Goal: Task Accomplishment & Management: Use online tool/utility

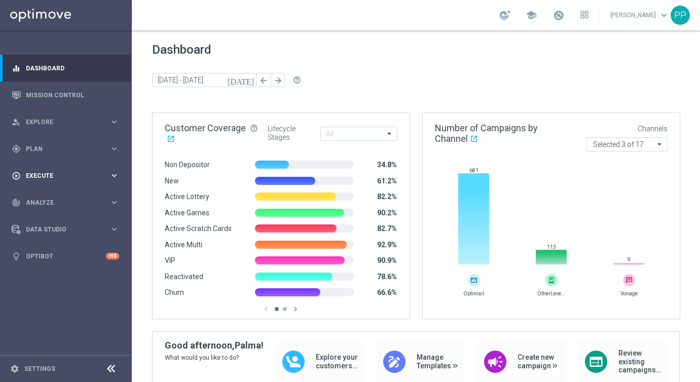
click at [39, 177] on span "Execute" at bounding box center [68, 176] width 84 height 6
click at [42, 193] on link "Campaign Builder" at bounding box center [65, 197] width 79 height 8
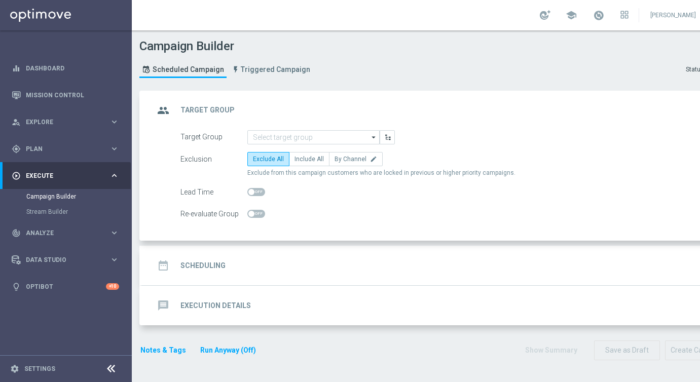
click at [204, 256] on div "date_range Scheduling" at bounding box center [189, 265] width 71 height 18
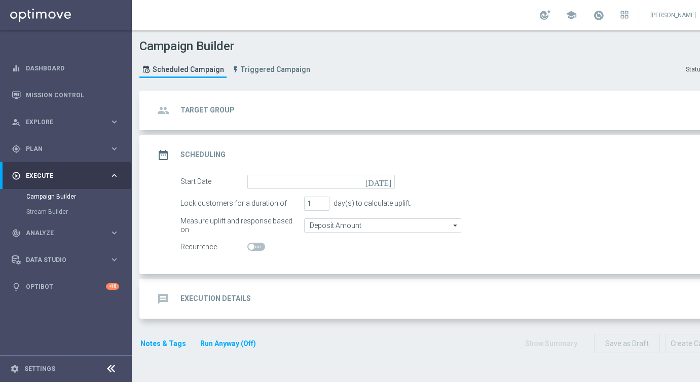
click at [212, 304] on div "message Execution Details" at bounding box center [202, 299] width 97 height 18
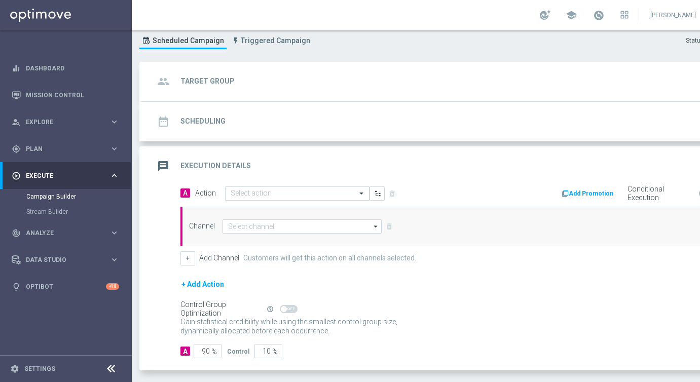
scroll to position [72, 0]
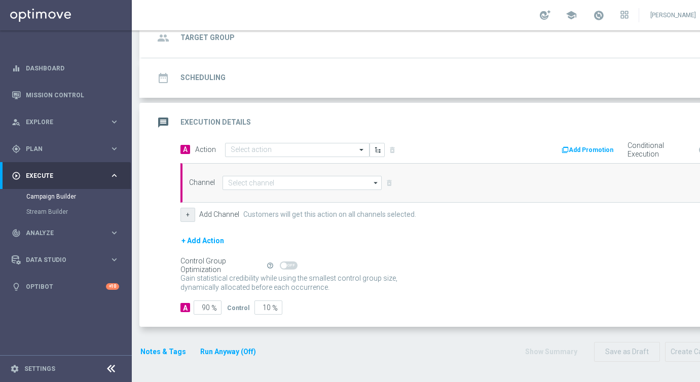
click at [192, 214] on button "+" at bounding box center [187, 215] width 15 height 14
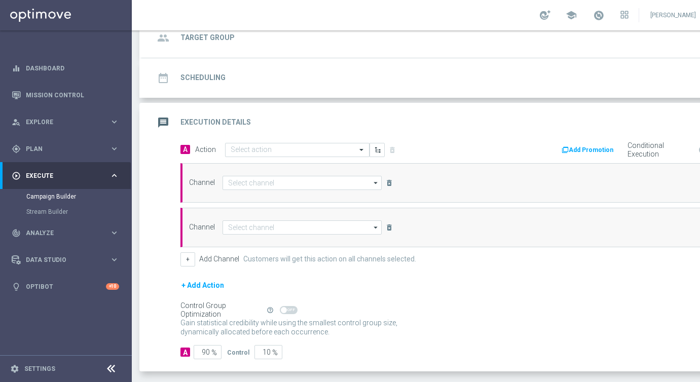
click at [200, 283] on button "+ Add Action" at bounding box center [202, 285] width 45 height 13
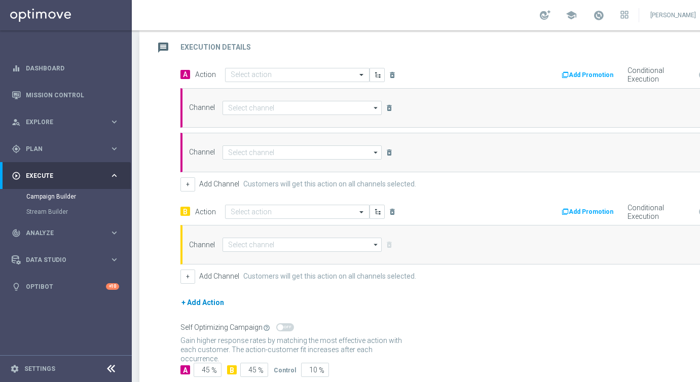
scroll to position [150, 0]
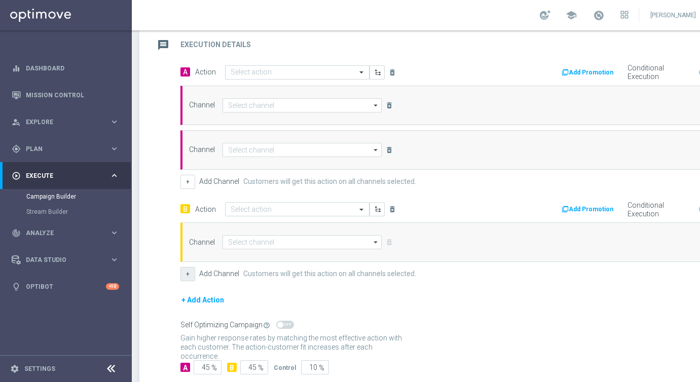
click at [190, 277] on button "+" at bounding box center [187, 274] width 15 height 14
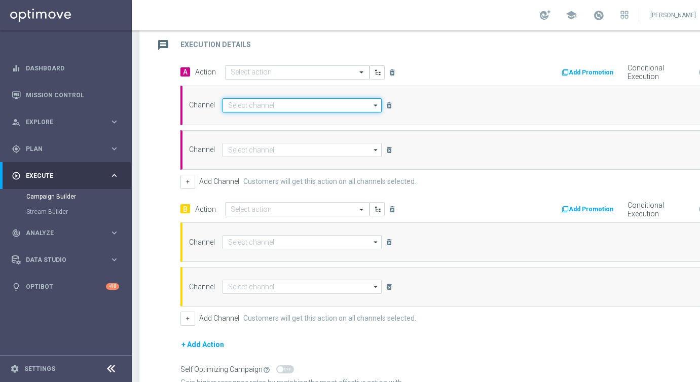
click at [270, 104] on input at bounding box center [301, 105] width 159 height 14
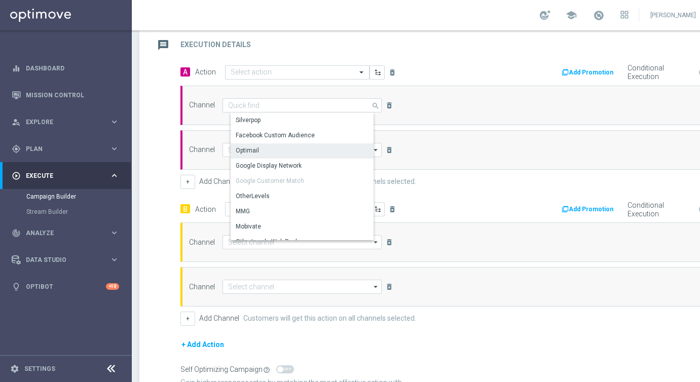
click at [265, 147] on div "Optimail" at bounding box center [306, 150] width 151 height 14
type input "Optimail"
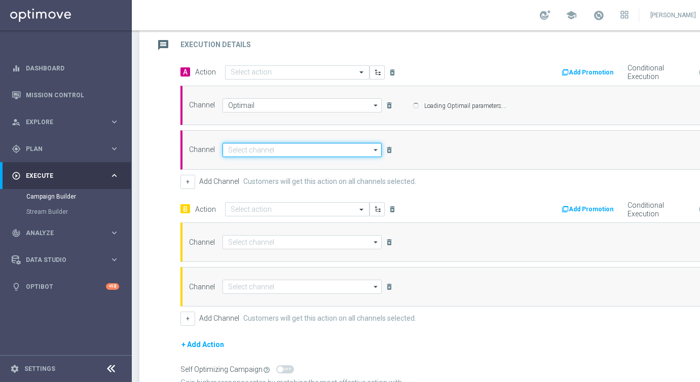
click at [258, 149] on input at bounding box center [301, 150] width 159 height 14
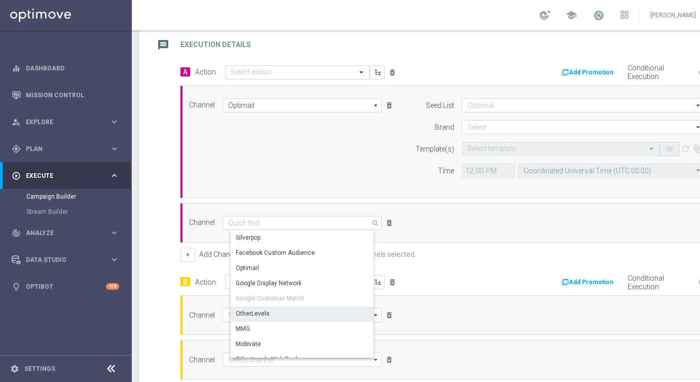
click at [247, 316] on div "OtherLevels" at bounding box center [253, 313] width 34 height 9
type input "OtherLevels"
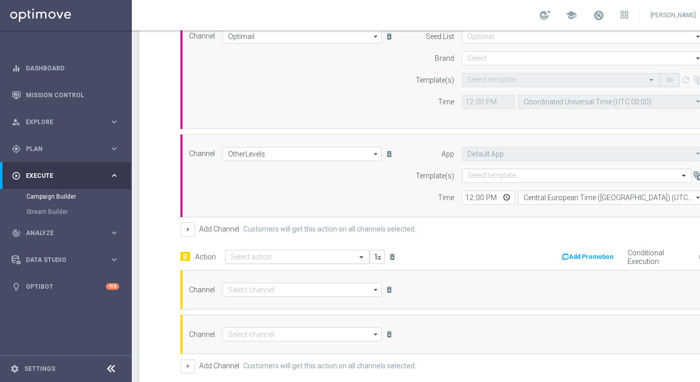
scroll to position [221, 0]
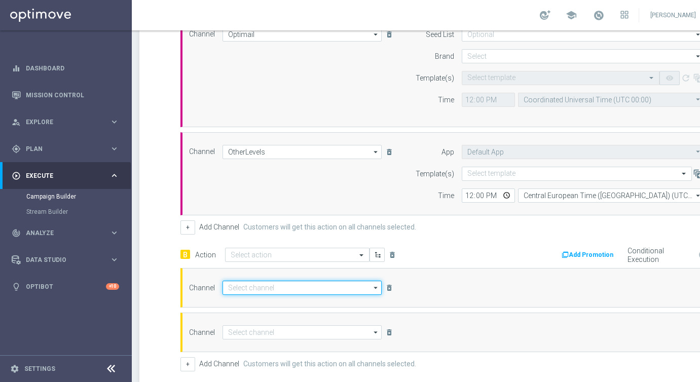
click at [238, 291] on input at bounding box center [301, 288] width 159 height 14
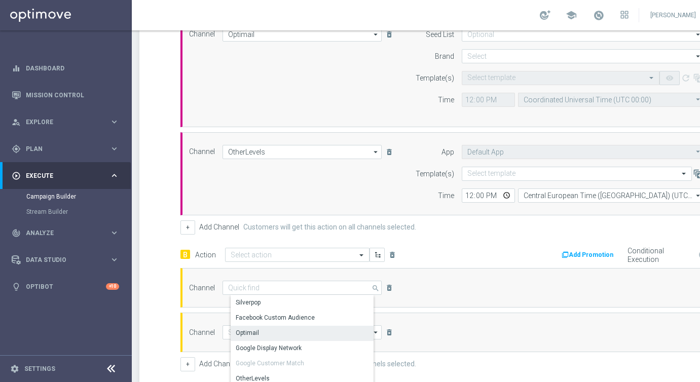
click at [242, 335] on div "Optimail" at bounding box center [247, 332] width 23 height 9
type input "Optimail"
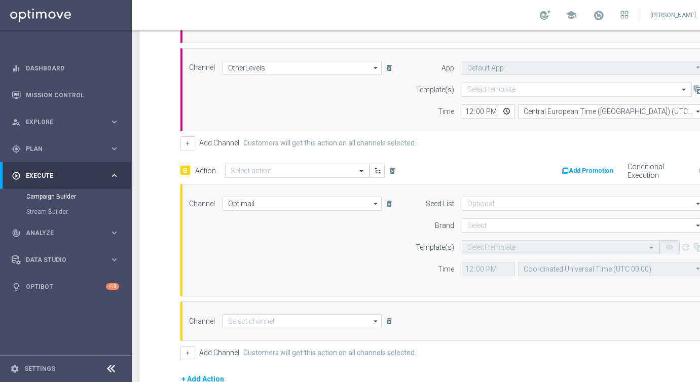
scroll to position [335, 0]
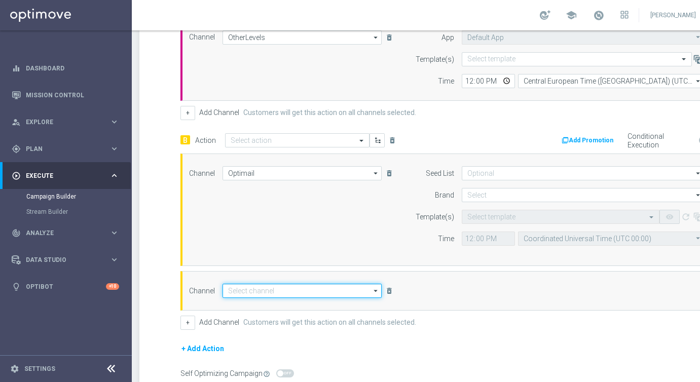
click at [242, 290] on input at bounding box center [301, 291] width 159 height 14
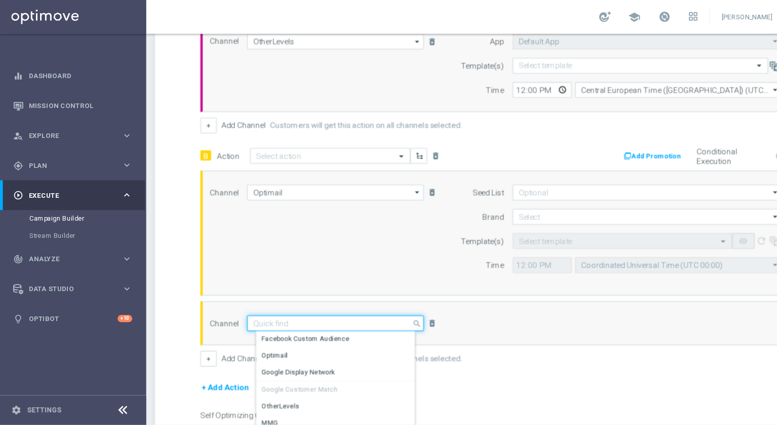
scroll to position [18, 0]
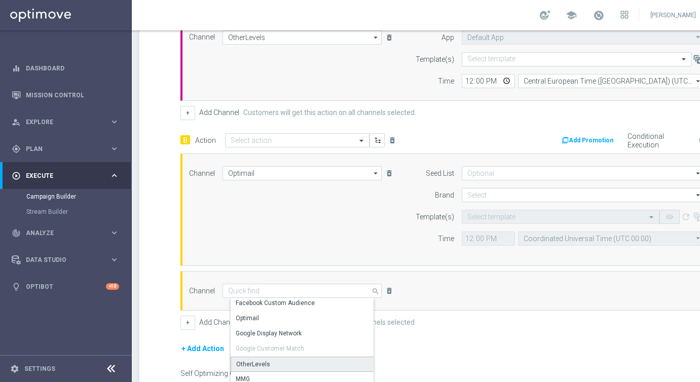
click at [247, 364] on div "OtherLevels" at bounding box center [253, 364] width 34 height 9
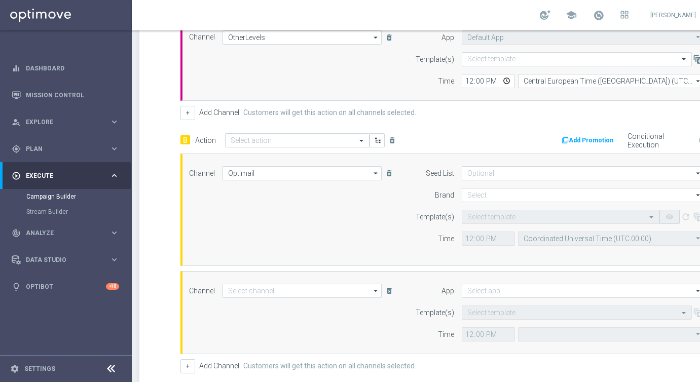
type input "OtherLevels"
type input "Central European Time ([GEOGRAPHIC_DATA]) (UTC +02:00)"
type input "Default App"
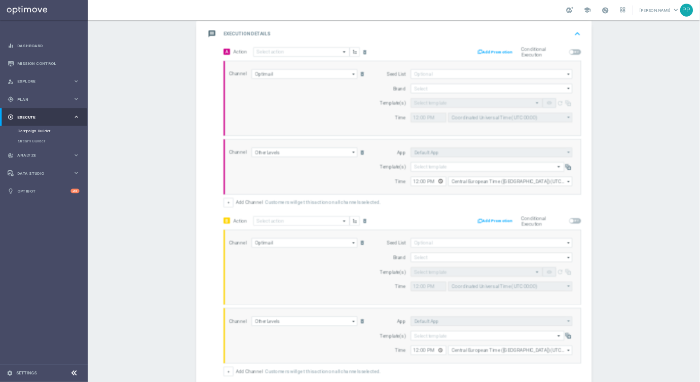
scroll to position [145, 0]
